Goal: Task Accomplishment & Management: Use online tool/utility

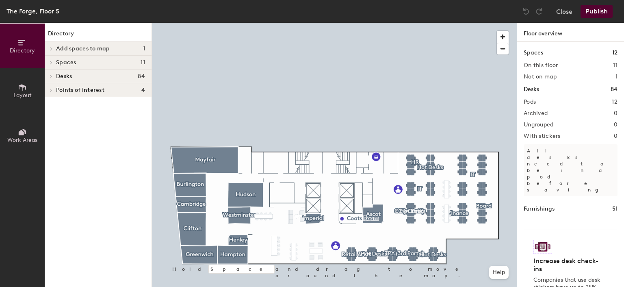
click at [26, 78] on button "Layout" at bounding box center [22, 90] width 45 height 45
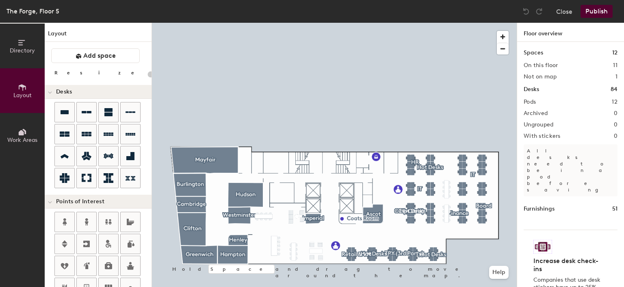
click at [26, 78] on button "Layout" at bounding box center [22, 90] width 45 height 45
click at [25, 135] on icon at bounding box center [22, 132] width 9 height 9
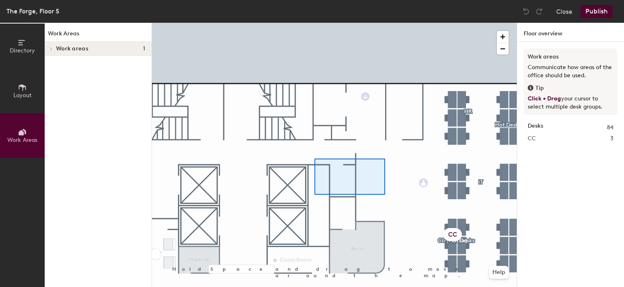
click at [322, 23] on div at bounding box center [334, 23] width 365 height 0
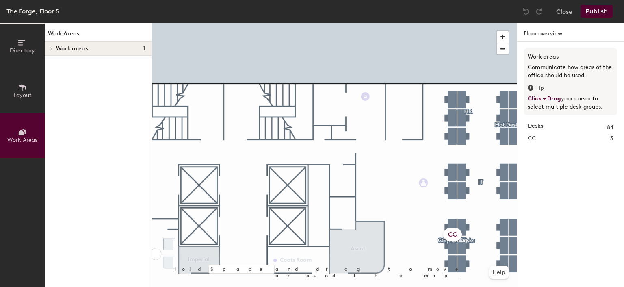
click at [20, 41] on icon at bounding box center [21, 42] width 6 height 5
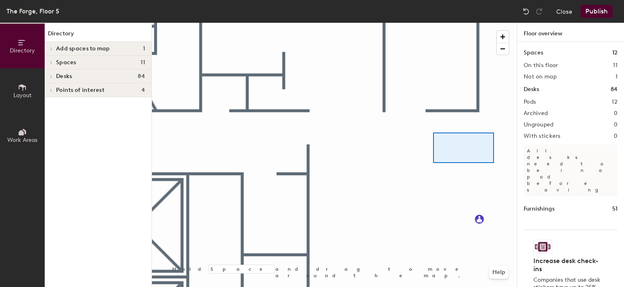
click at [441, 23] on div at bounding box center [334, 23] width 365 height 0
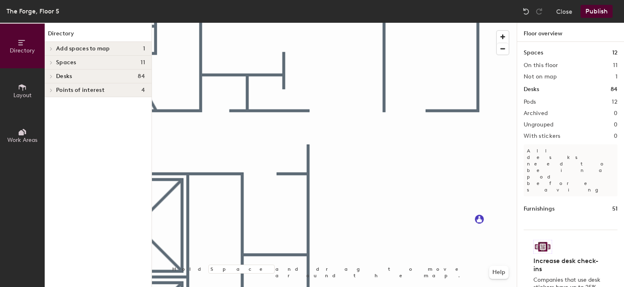
click at [128, 193] on div "Directory Layout Work Areas Directory Add spaces to map 1 Diamond Spaces 11 Asc…" at bounding box center [312, 155] width 624 height 264
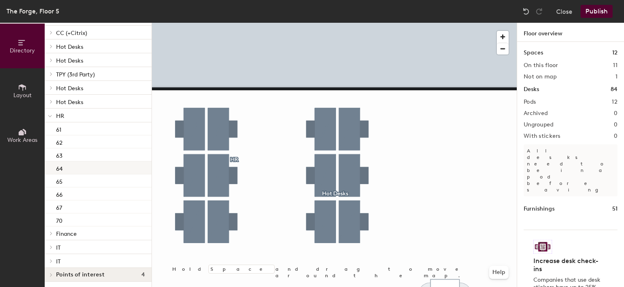
scroll to position [87, 0]
click at [50, 245] on span at bounding box center [50, 246] width 7 height 4
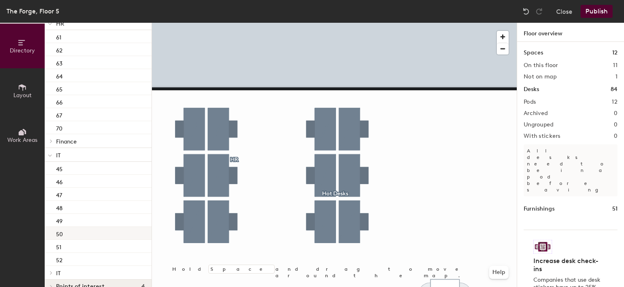
scroll to position [190, 0]
click at [61, 234] on p "51" at bounding box center [58, 232] width 5 height 9
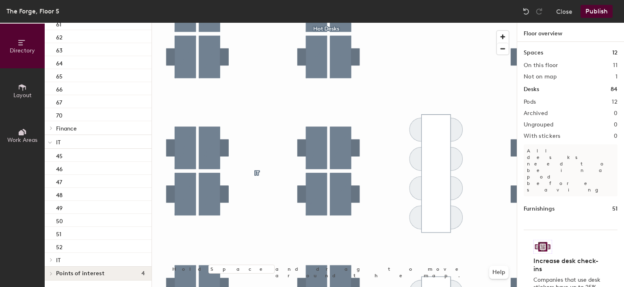
click at [426, 17] on div "The Forge, Floor 5 Close Publish Directory Layout Work Areas Directory Add spac…" at bounding box center [312, 143] width 624 height 287
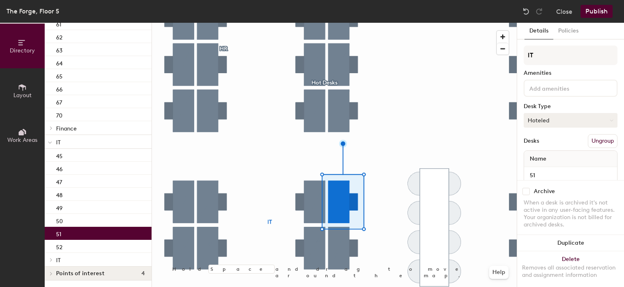
click at [566, 119] on button "Hoteled" at bounding box center [571, 120] width 94 height 15
click at [567, 14] on button "Close" at bounding box center [564, 11] width 16 height 13
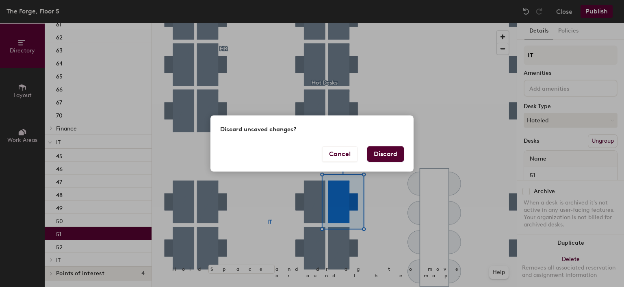
click at [387, 157] on button "Discard" at bounding box center [385, 153] width 37 height 15
